Goal: Information Seeking & Learning: Learn about a topic

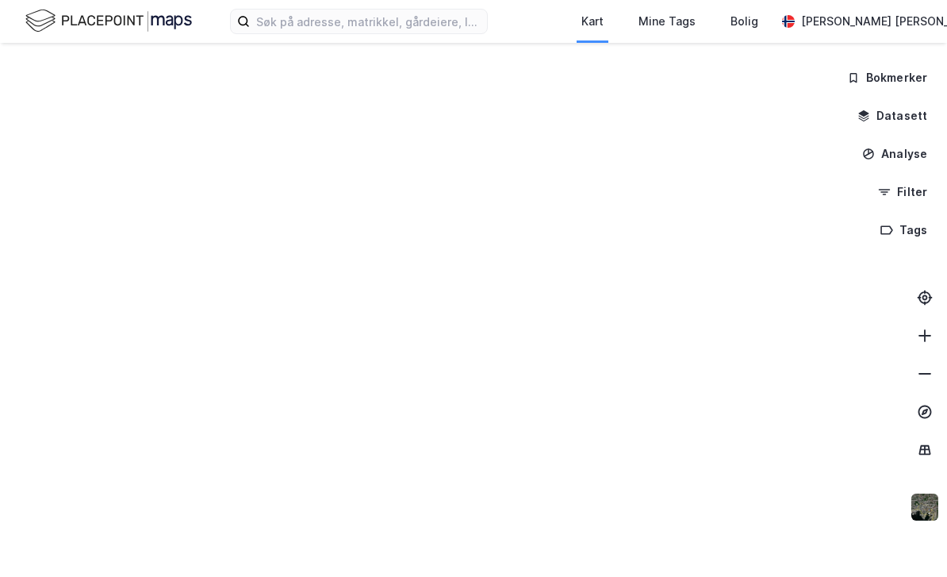
click at [750, 215] on div at bounding box center [473, 288] width 947 height 577
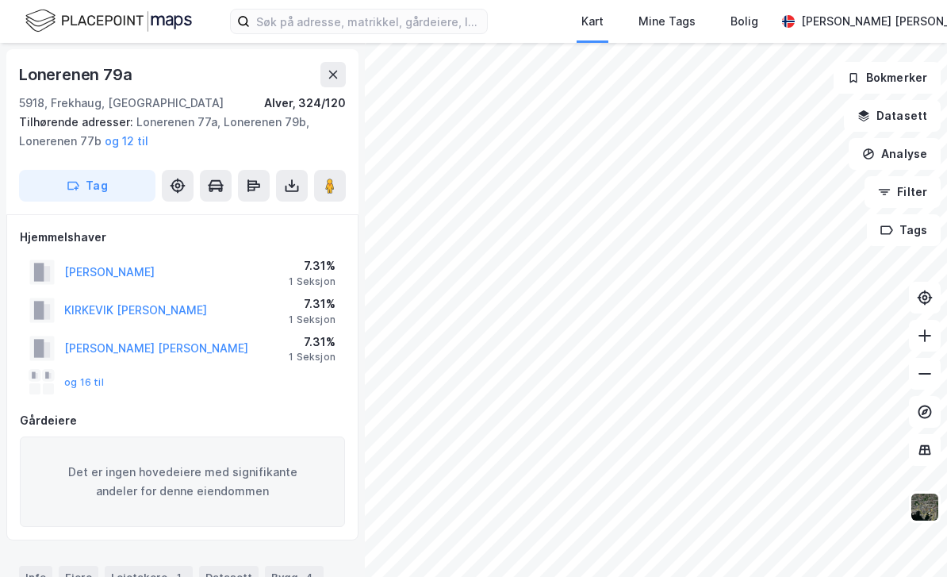
click at [340, 72] on button at bounding box center [332, 74] width 25 height 25
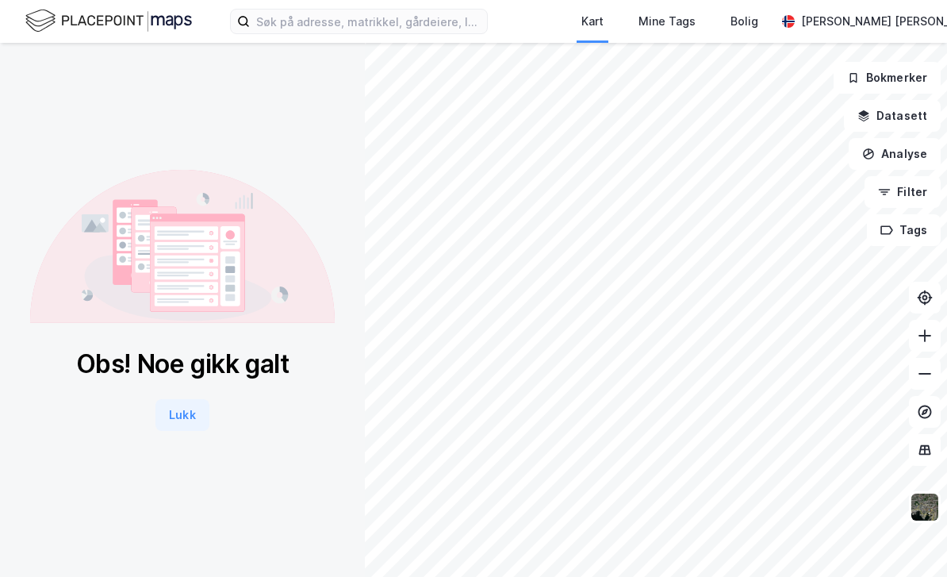
click at [183, 428] on button "Lukk" at bounding box center [181, 415] width 53 height 32
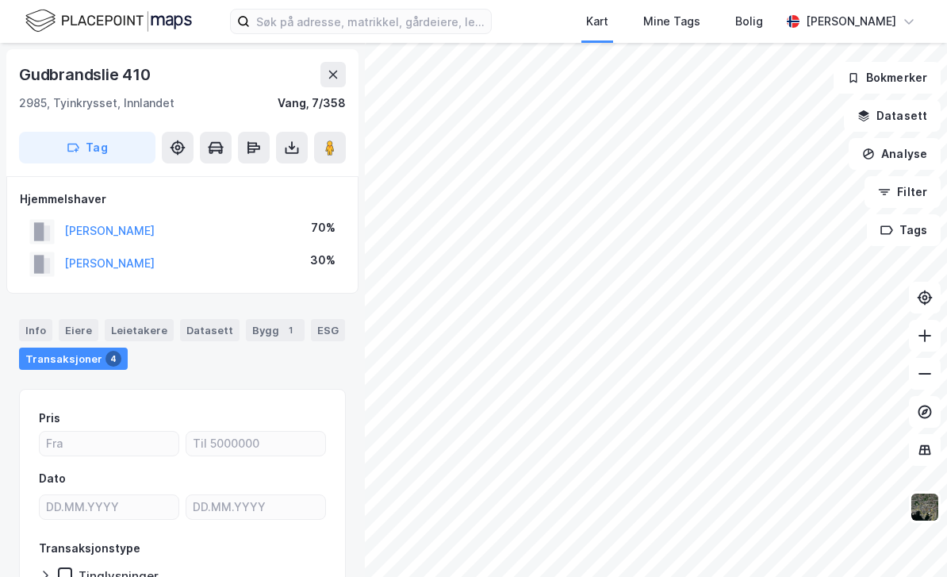
click at [0, 0] on button "[PERSON_NAME]" at bounding box center [0, 0] width 0 height 0
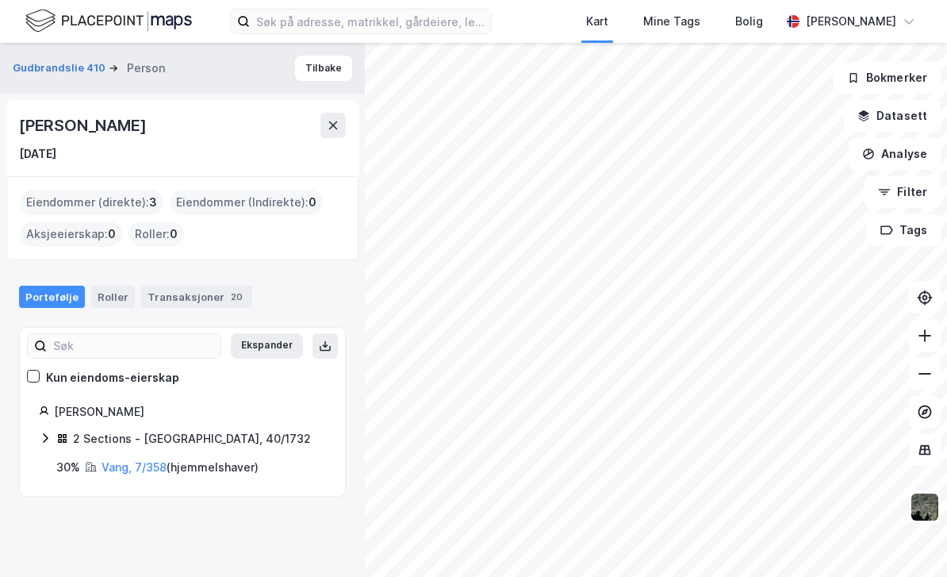
click at [321, 126] on button at bounding box center [332, 125] width 25 height 25
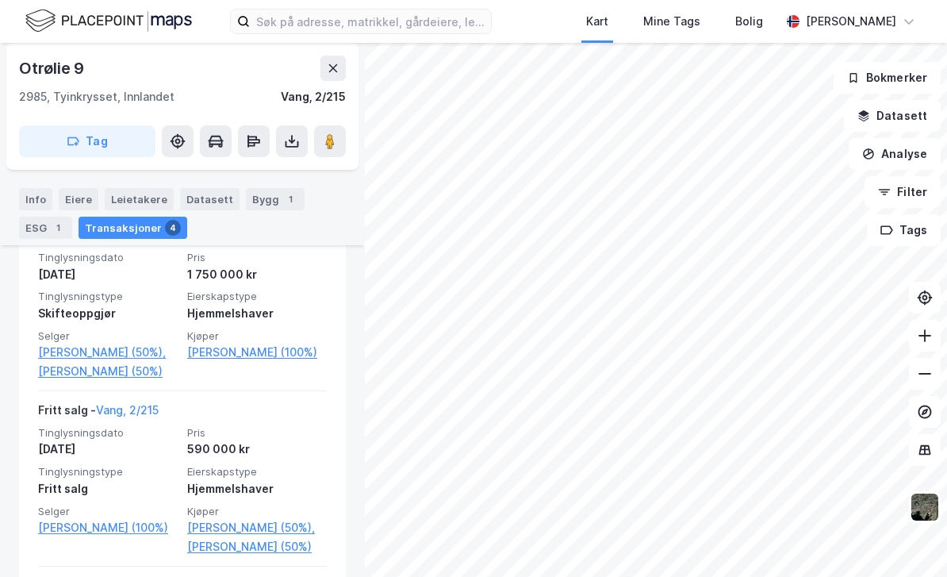
scroll to position [637, 0]
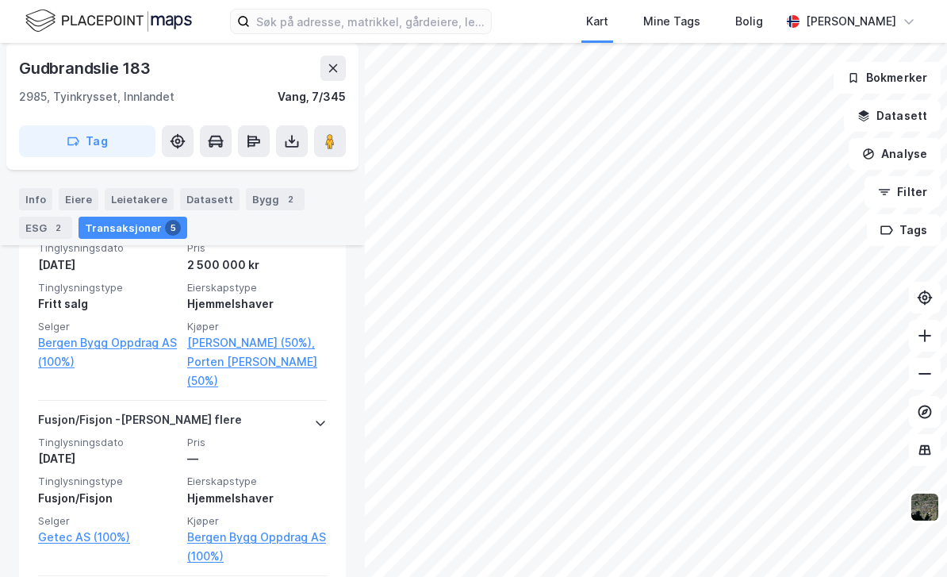
scroll to position [458, 0]
